Goal: Find contact information: Find contact information

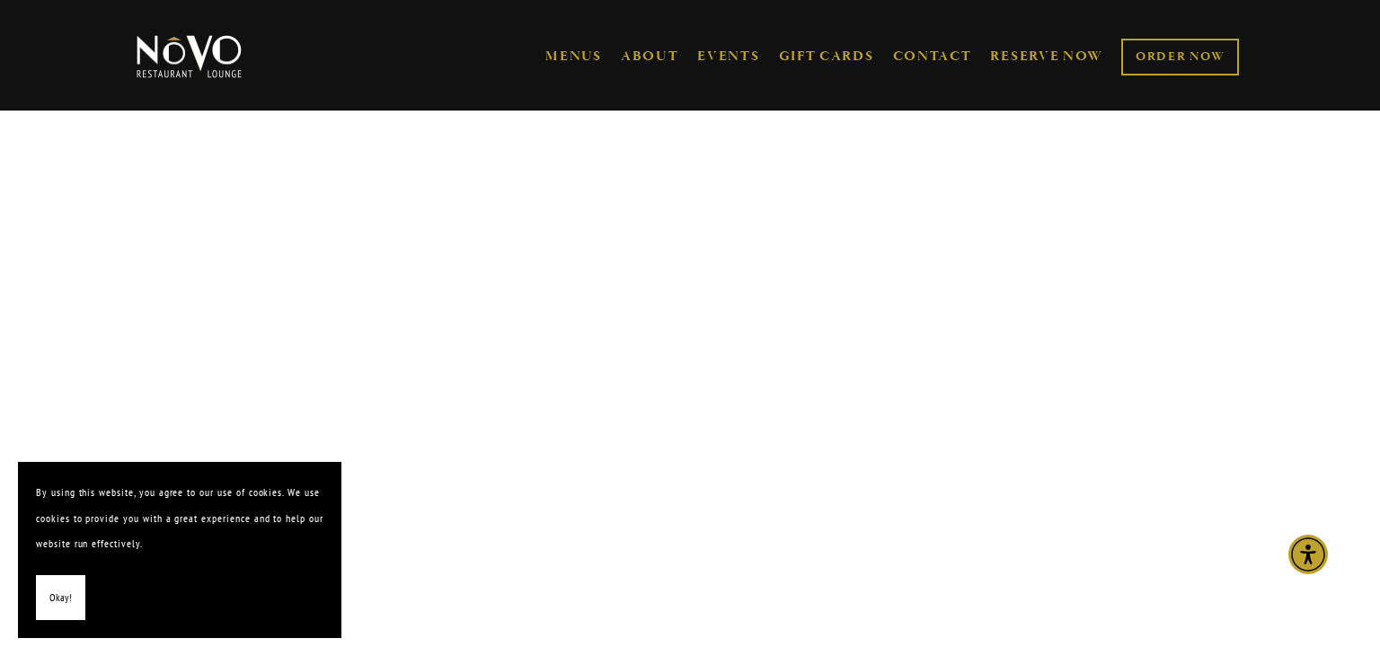
scroll to position [3799, 0]
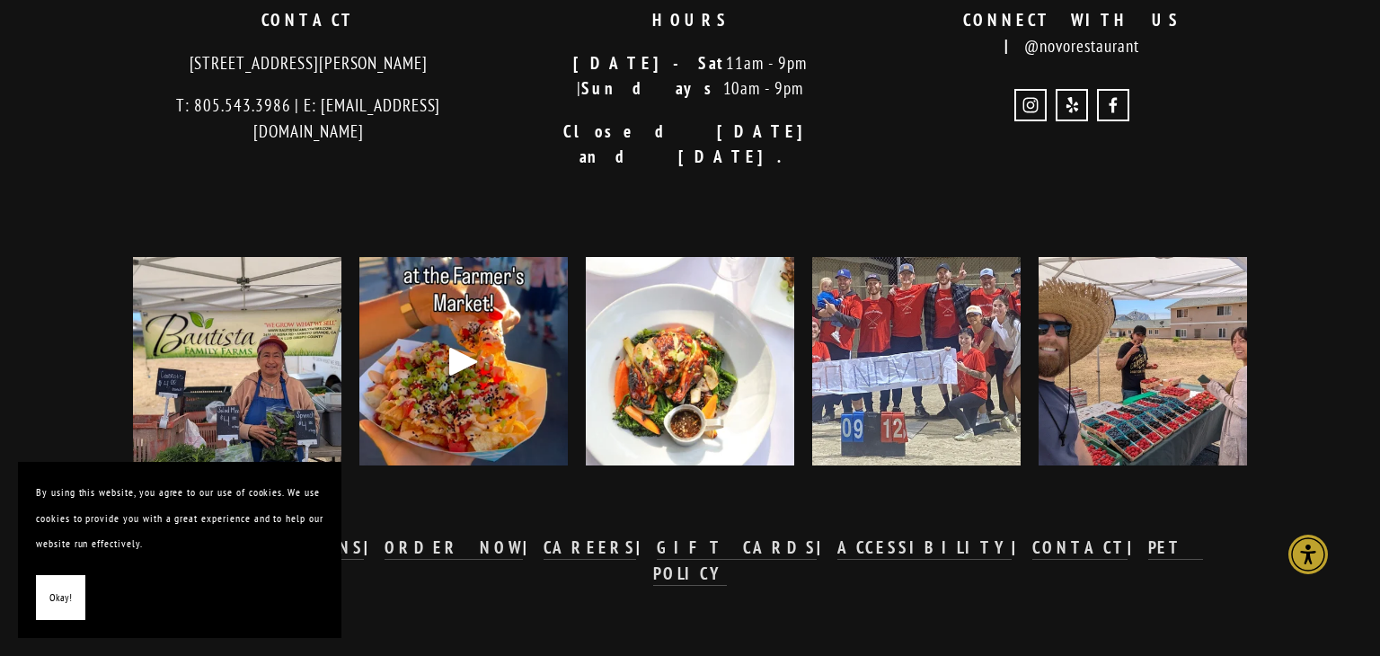
click at [49, 594] on span "Okay!" at bounding box center [60, 598] width 22 height 26
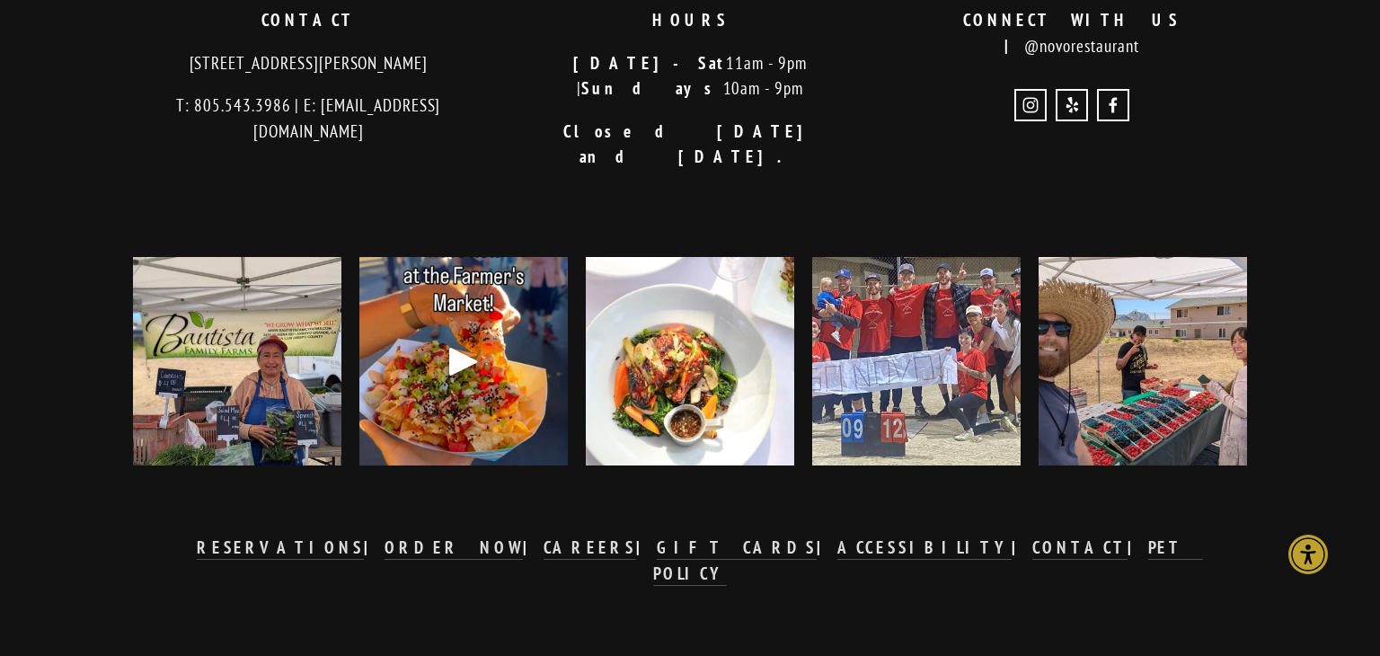
scroll to position [0, 0]
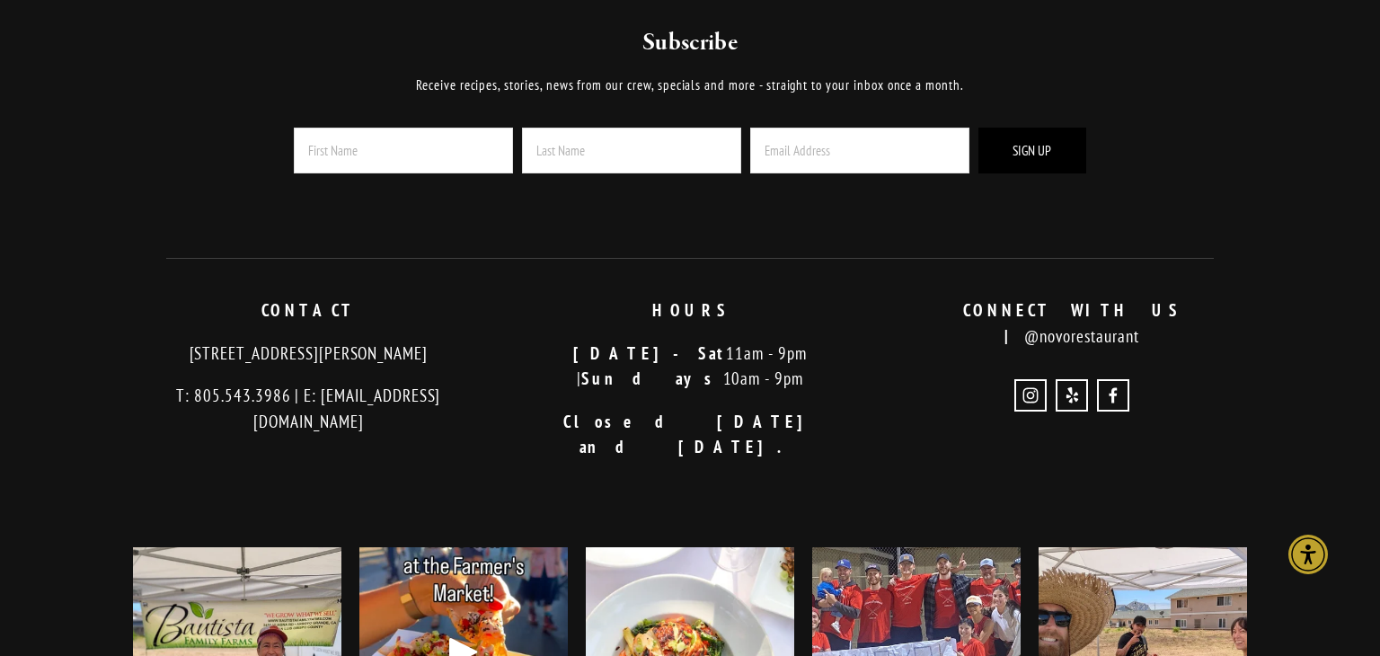
scroll to position [3507, 0]
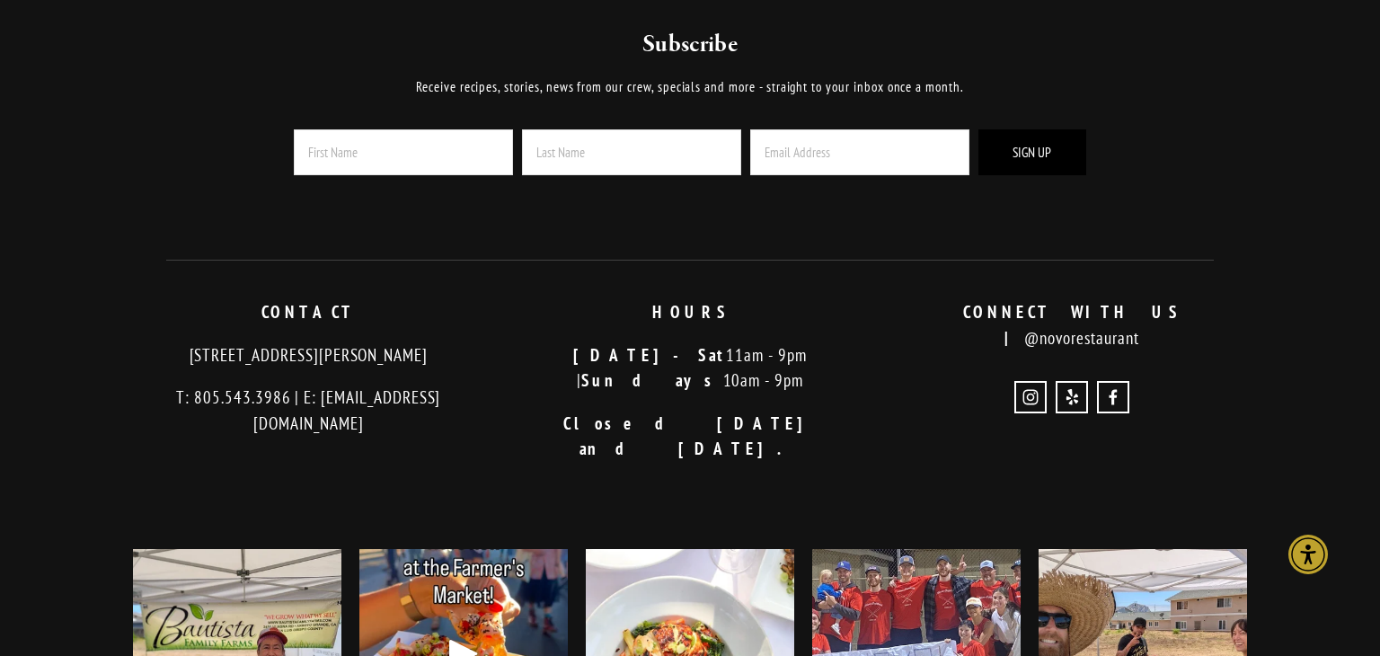
drag, startPoint x: 145, startPoint y: 355, endPoint x: 493, endPoint y: 355, distance: 348.5
click at [474, 357] on p "[STREET_ADDRESS][PERSON_NAME]" at bounding box center [308, 355] width 351 height 26
copy p "[STREET_ADDRESS][PERSON_NAME]"
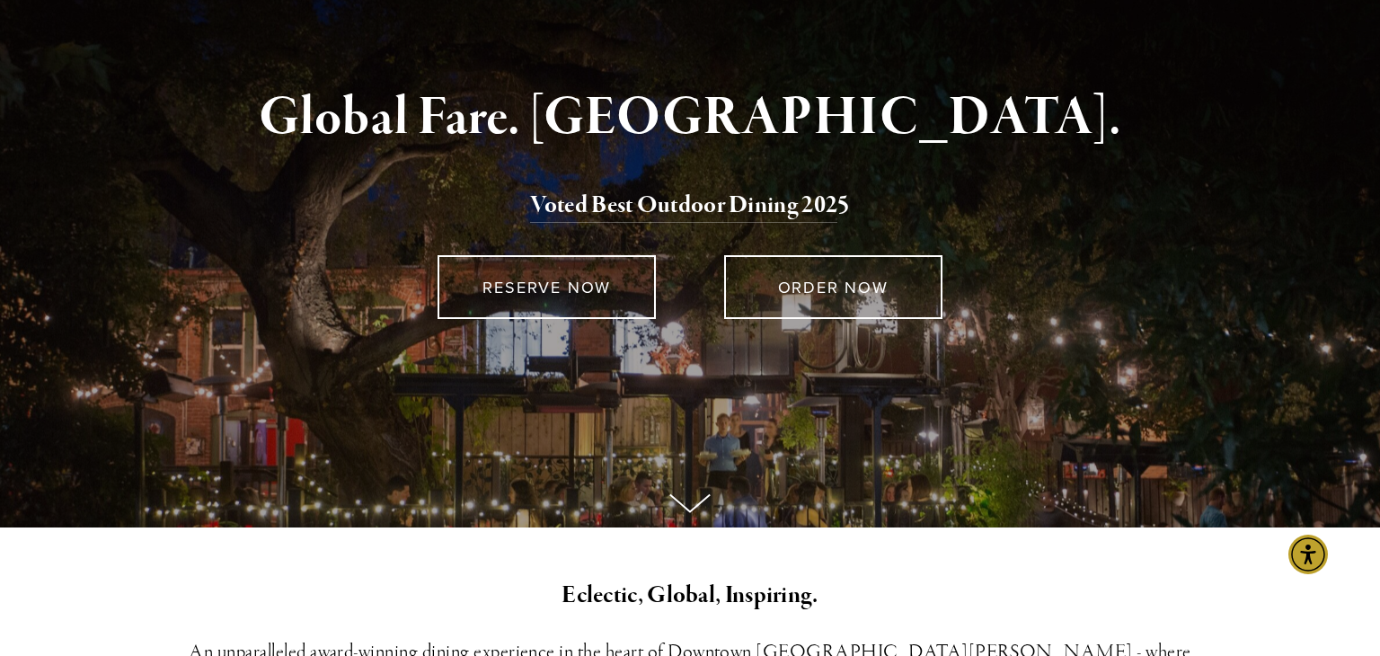
scroll to position [0, 0]
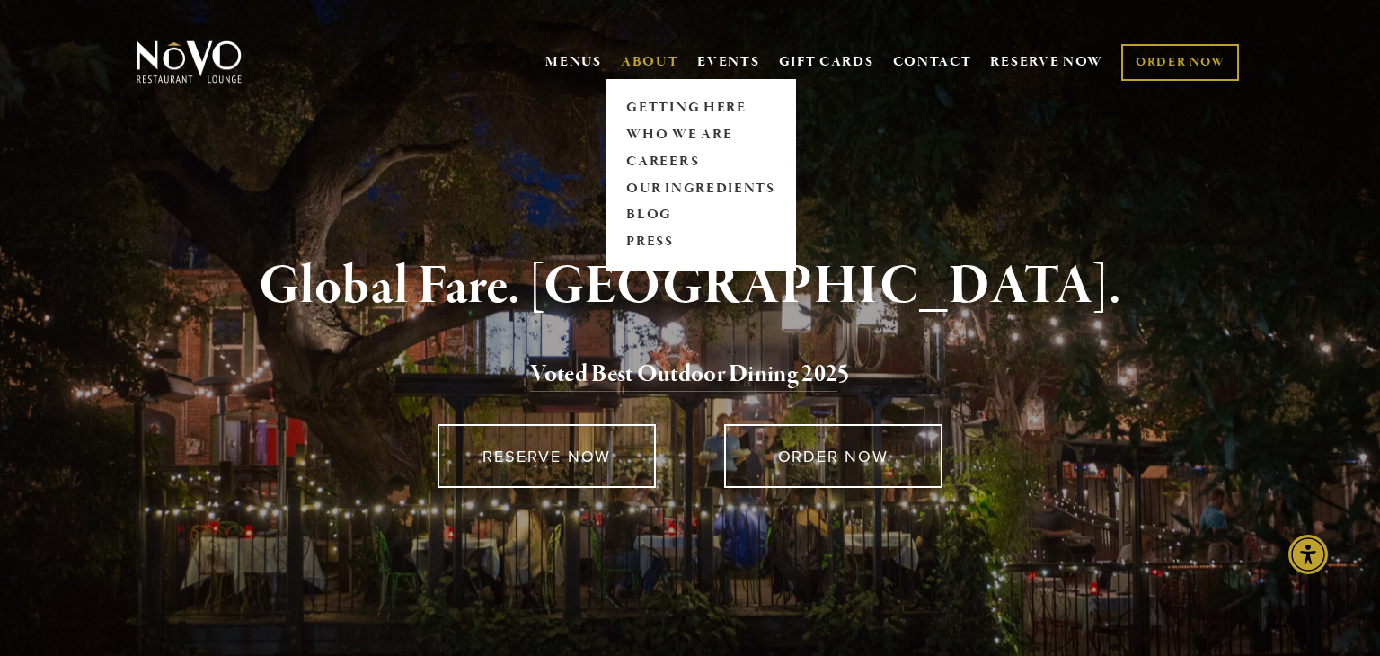
click at [639, 57] on link "ABOUT" at bounding box center [650, 62] width 58 height 18
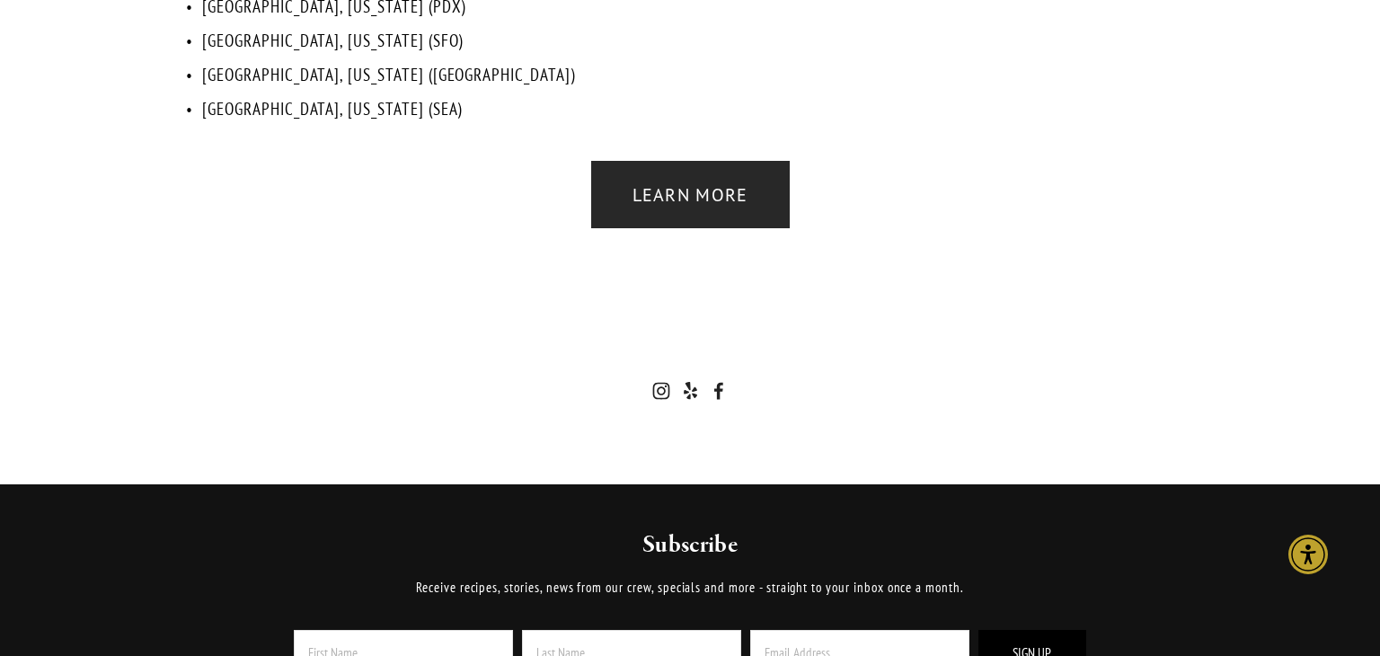
scroll to position [4997, 0]
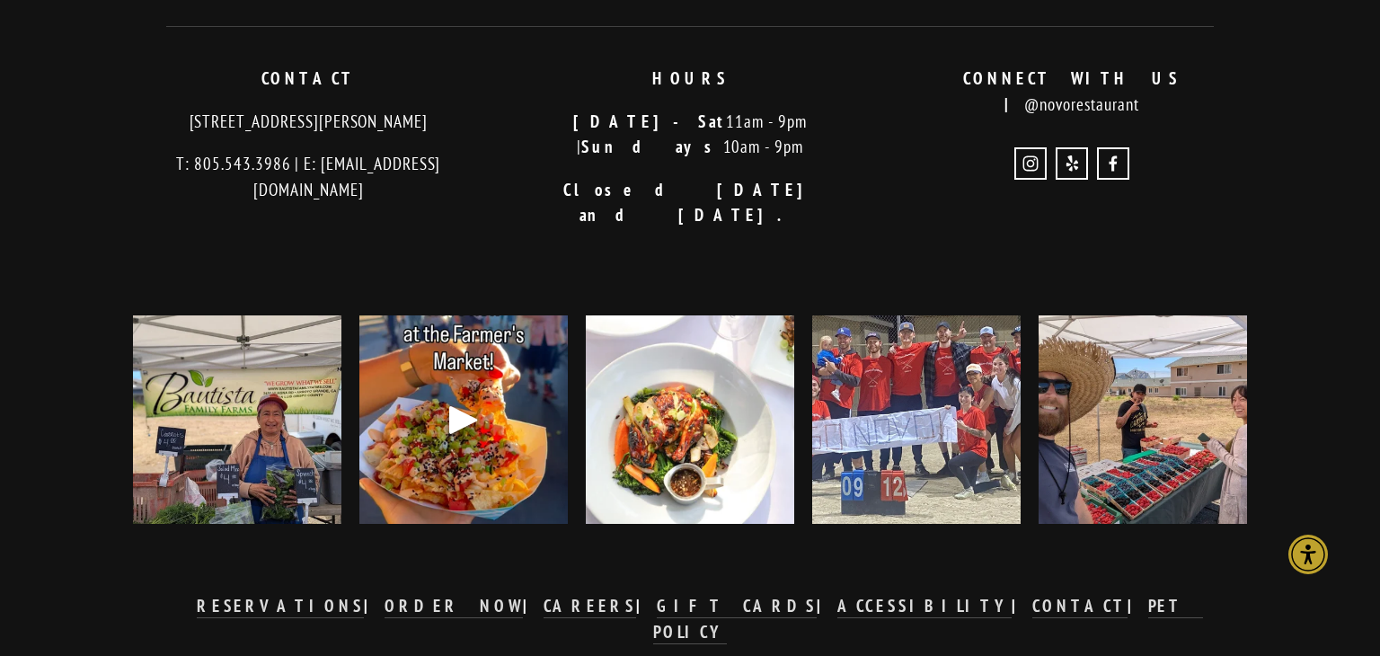
click at [619, 280] on img at bounding box center [690, 420] width 208 height 280
